Goal: Task Accomplishment & Management: Manage account settings

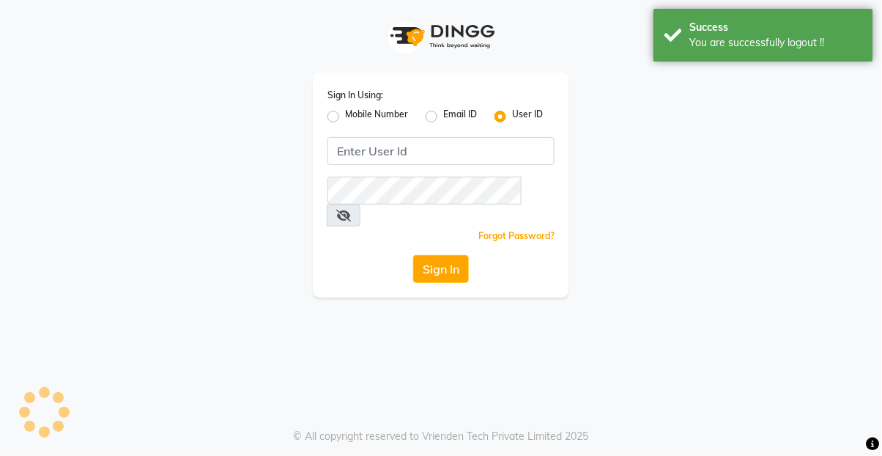
click at [338, 100] on label "Sign In Using:" at bounding box center [356, 95] width 56 height 13
click at [345, 111] on label "Mobile Number" at bounding box center [376, 117] width 63 height 18
click at [345, 111] on input "Mobile Number" at bounding box center [350, 113] width 10 height 10
radio input "true"
radio input "false"
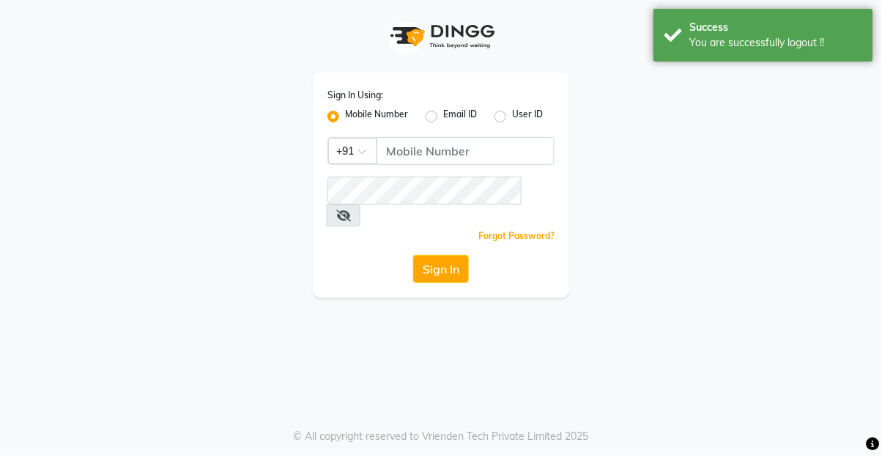
click at [367, 141] on div "Country Code × +91" at bounding box center [352, 151] width 49 height 26
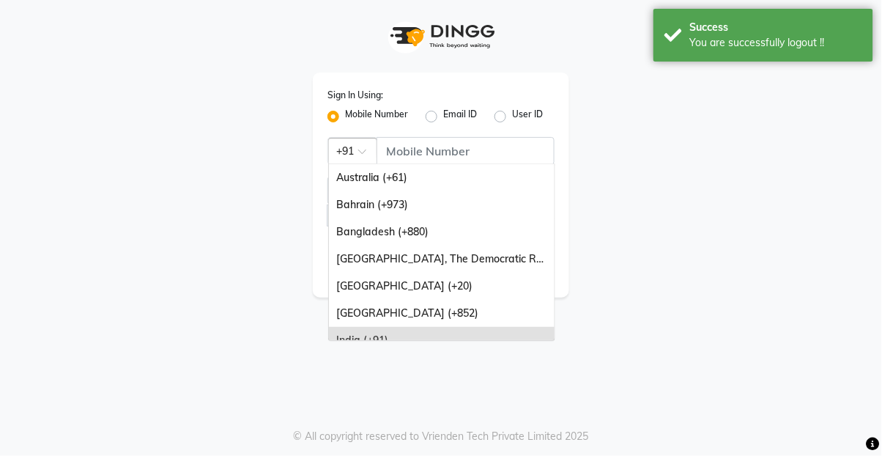
click at [369, 158] on span at bounding box center [367, 155] width 18 height 15
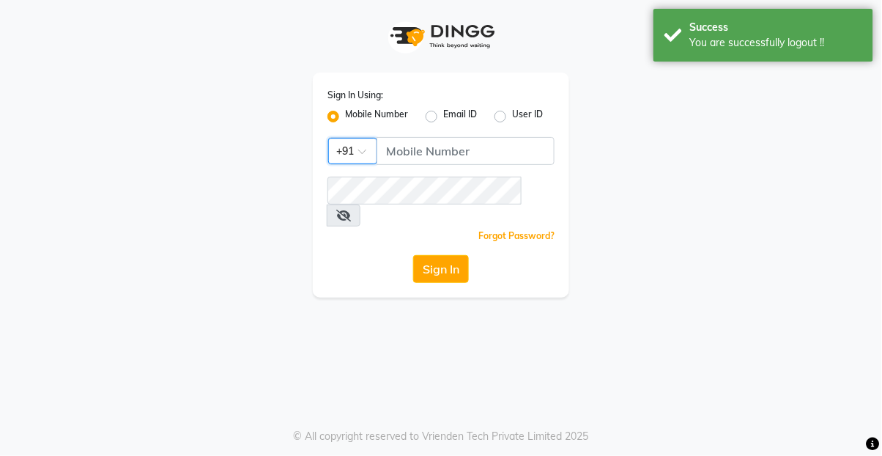
click at [361, 157] on span at bounding box center [367, 155] width 18 height 15
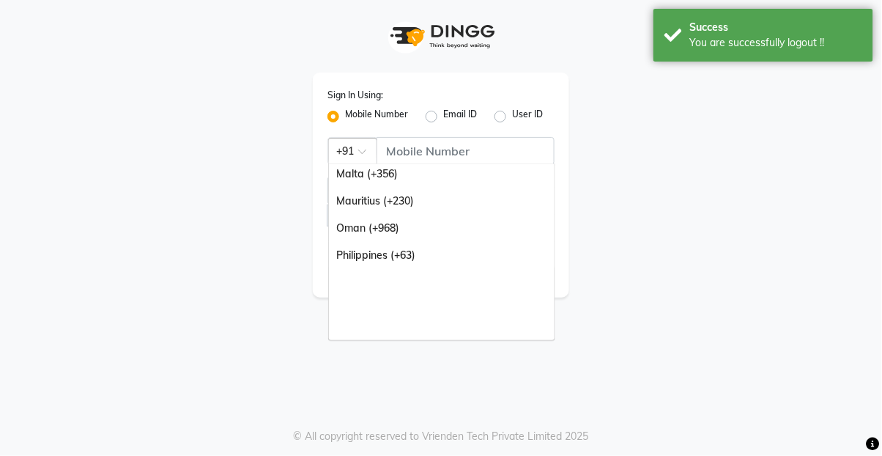
scroll to position [366, 0]
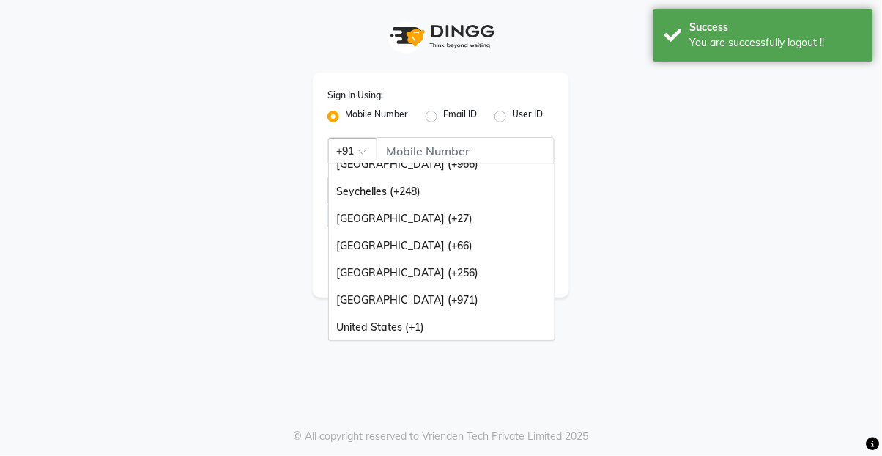
click at [452, 303] on div "[GEOGRAPHIC_DATA] (+971)" at bounding box center [442, 299] width 226 height 27
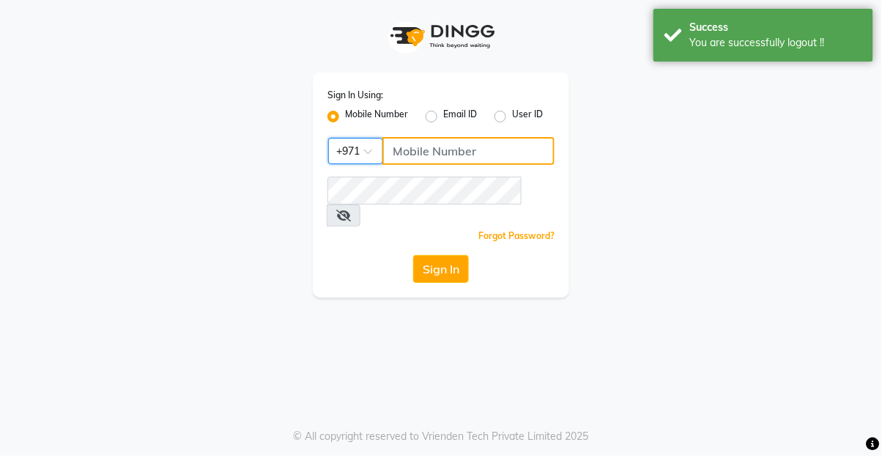
click at [508, 155] on input "Username" at bounding box center [468, 151] width 172 height 28
click at [473, 149] on input "Username" at bounding box center [468, 151] width 172 height 28
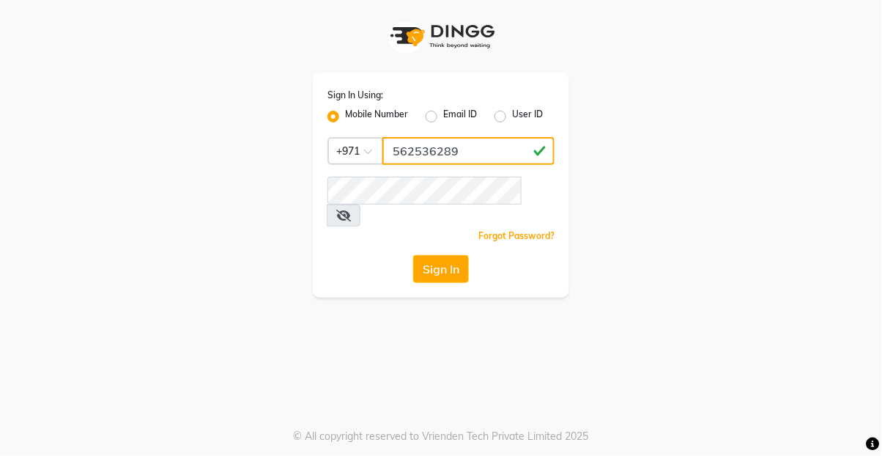
type input "562536289"
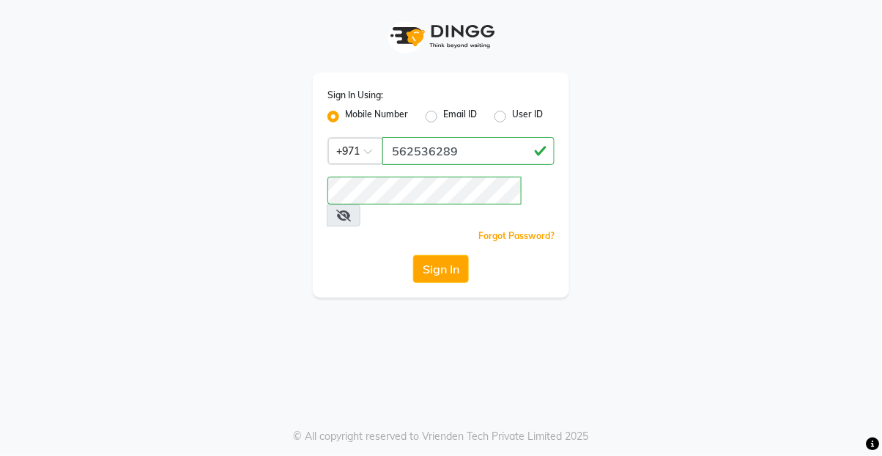
click at [448, 255] on button "Sign In" at bounding box center [441, 269] width 56 height 28
